Goal: Information Seeking & Learning: Learn about a topic

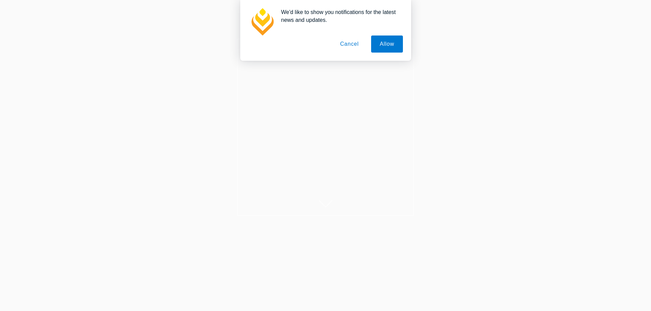
scroll to position [34, 0]
click at [348, 43] on button "Cancel" at bounding box center [349, 44] width 36 height 17
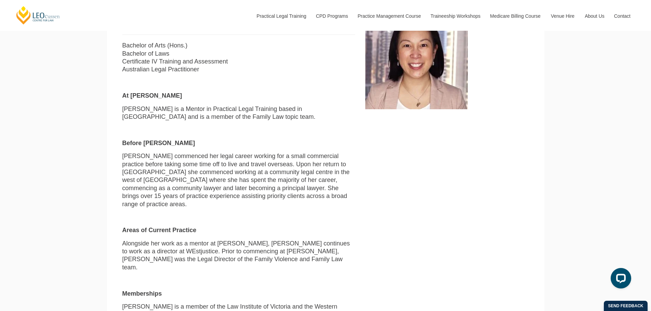
scroll to position [296, 0]
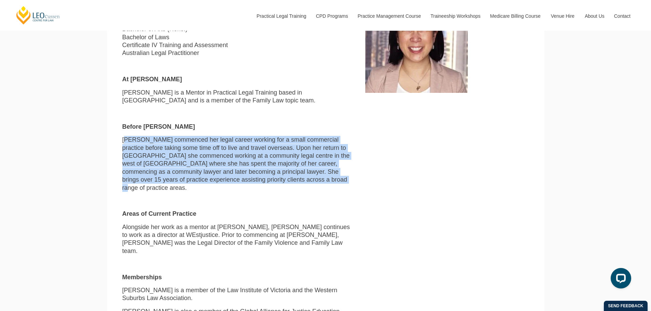
drag, startPoint x: 127, startPoint y: 140, endPoint x: 319, endPoint y: 183, distance: 196.2
click at [319, 183] on p "Annette commenced her legal career working for a small commercial practice befo…" at bounding box center [238, 164] width 233 height 56
drag, startPoint x: 337, startPoint y: 182, endPoint x: 112, endPoint y: 127, distance: 231.5
click at [114, 133] on section "Annette Au Yeung Lawyer & Mentor aauyeung@leocussen.edu.au Bachelor of Arts (Ho…" at bounding box center [325, 211] width 437 height 521
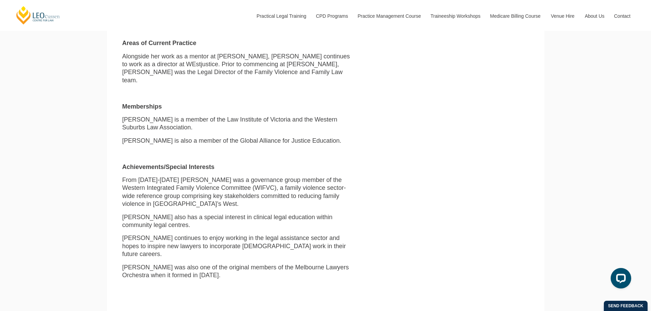
scroll to position [501, 0]
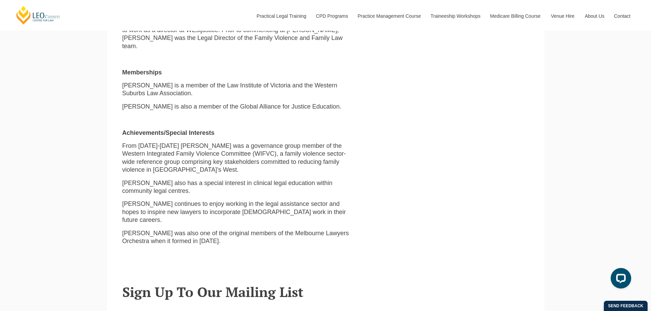
click at [151, 69] on strong "Memberships" at bounding box center [142, 72] width 40 height 7
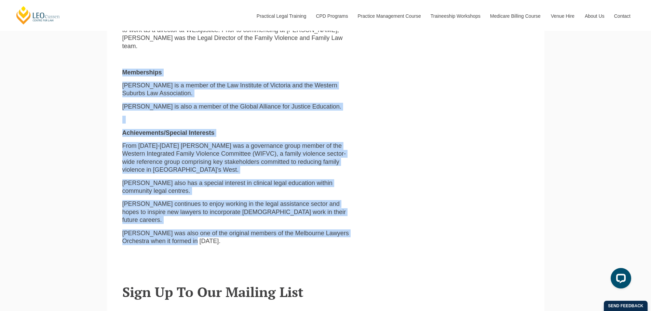
drag, startPoint x: 91, startPoint y: 54, endPoint x: 367, endPoint y: 220, distance: 322.0
click at [367, 220] on div "Leo Cussen Centre for Law Search here Practical Legal Training Our Practical Le…" at bounding box center [325, 125] width 651 height 1252
click at [367, 220] on div "Lawyer & Mentor aauyeung@leocussen.edu.au Bachelor of Arts (Hons.) Bachelor of …" at bounding box center [325, 17] width 417 height 465
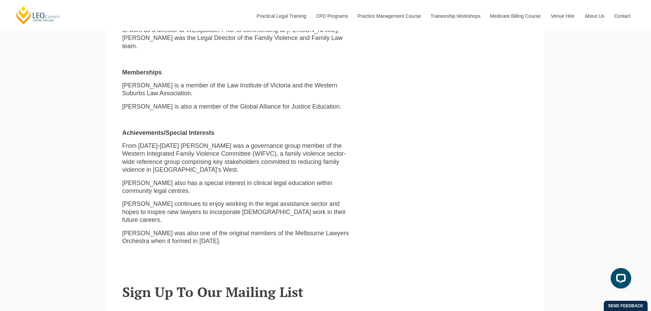
click at [363, 220] on div "Lawyer & Mentor aauyeung@leocussen.edu.au Bachelor of Arts (Hons.) Bachelor of …" at bounding box center [325, 17] width 417 height 465
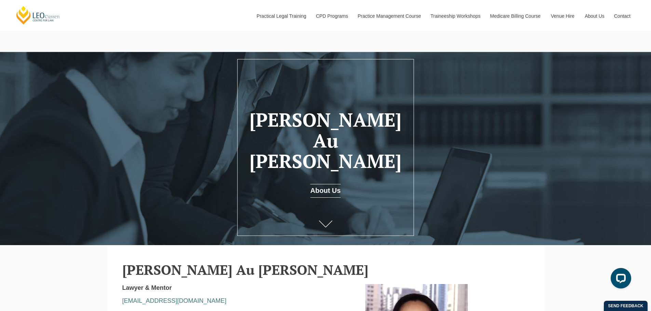
scroll to position [0, 0]
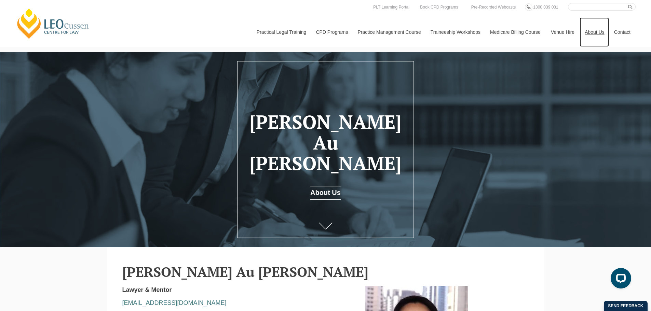
click at [591, 31] on link "About Us" at bounding box center [593, 31] width 29 height 29
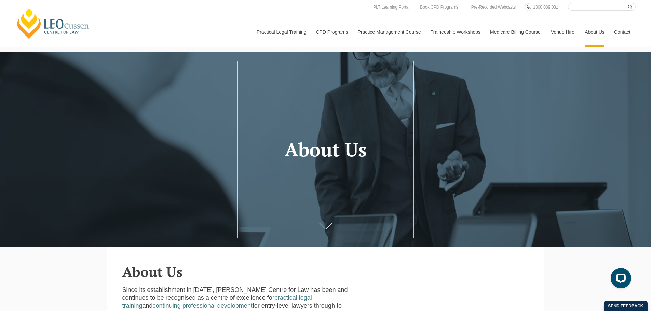
click at [0, 0] on li "About [PERSON_NAME]" at bounding box center [0, 0] width 0 height 0
click at [0, 0] on link "About [PERSON_NAME]" at bounding box center [0, 0] width 0 height 0
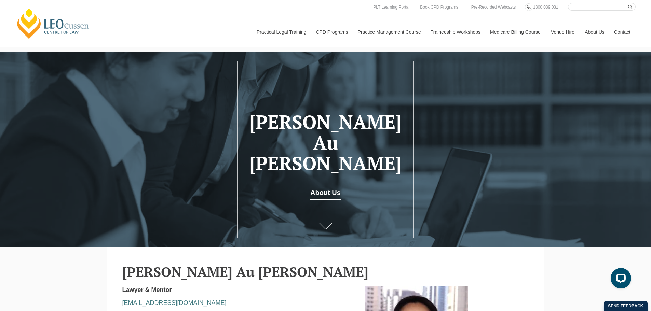
click at [0, 0] on link "About [PERSON_NAME]" at bounding box center [0, 0] width 0 height 0
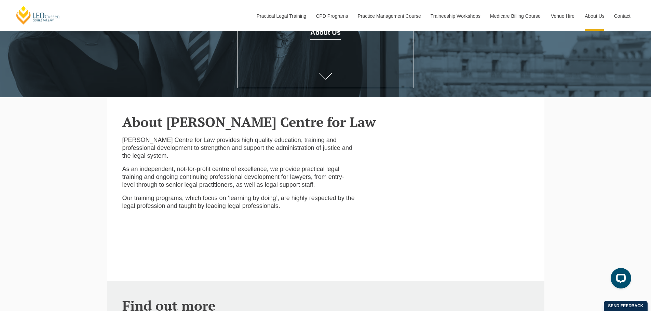
scroll to position [205, 0]
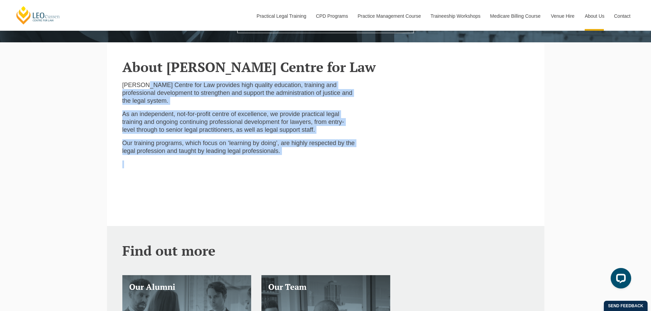
drag, startPoint x: 145, startPoint y: 90, endPoint x: 307, endPoint y: 159, distance: 176.7
click at [307, 159] on div "[PERSON_NAME] Centre for Law provides high quality education, training and prof…" at bounding box center [238, 153] width 243 height 145
drag, startPoint x: 314, startPoint y: 153, endPoint x: 204, endPoint y: 88, distance: 128.1
click at [204, 88] on div "Leo Cussen Centre for Law provides high quality education, training and profess…" at bounding box center [238, 153] width 243 height 145
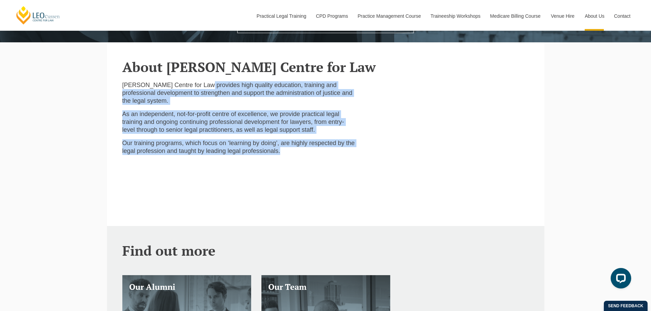
click at [213, 97] on p "Leo Cussen Centre for Law provides high quality education, training and profess…" at bounding box center [238, 93] width 233 height 24
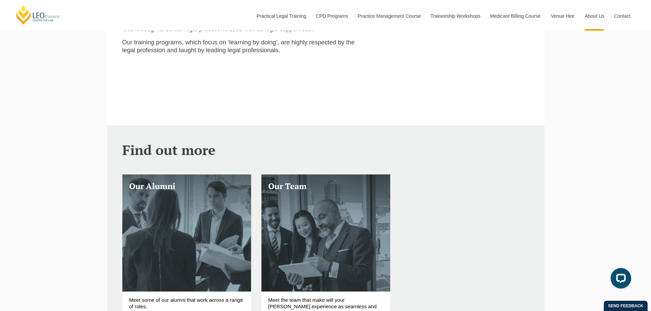
scroll to position [410, 0]
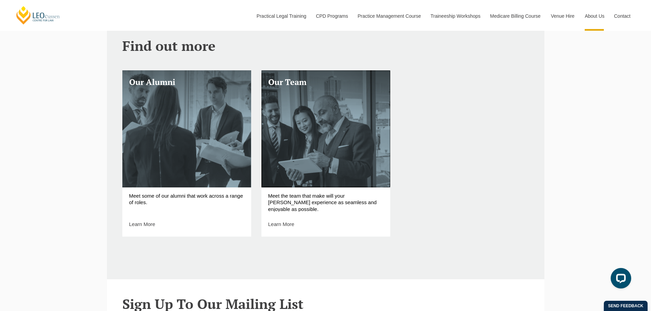
click at [332, 131] on link "Our Team" at bounding box center [325, 128] width 129 height 117
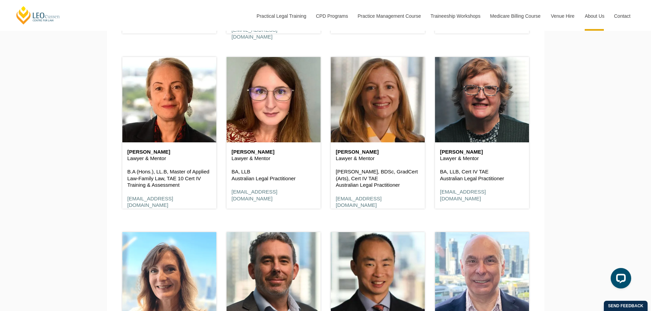
scroll to position [1342, 0]
